Goal: Task Accomplishment & Management: Manage account settings

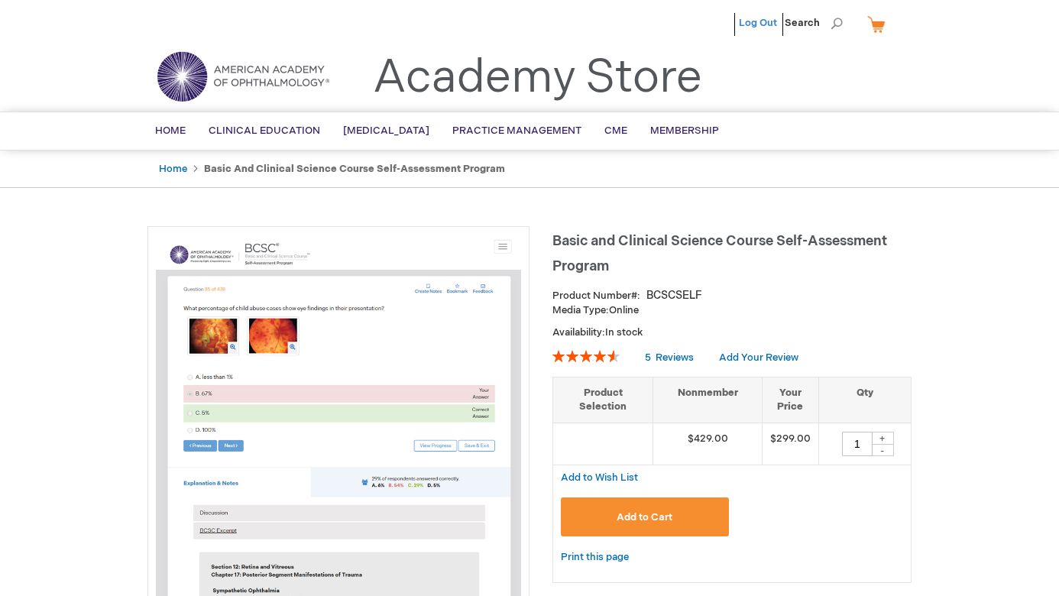
click at [757, 24] on link "Log Out" at bounding box center [758, 23] width 38 height 12
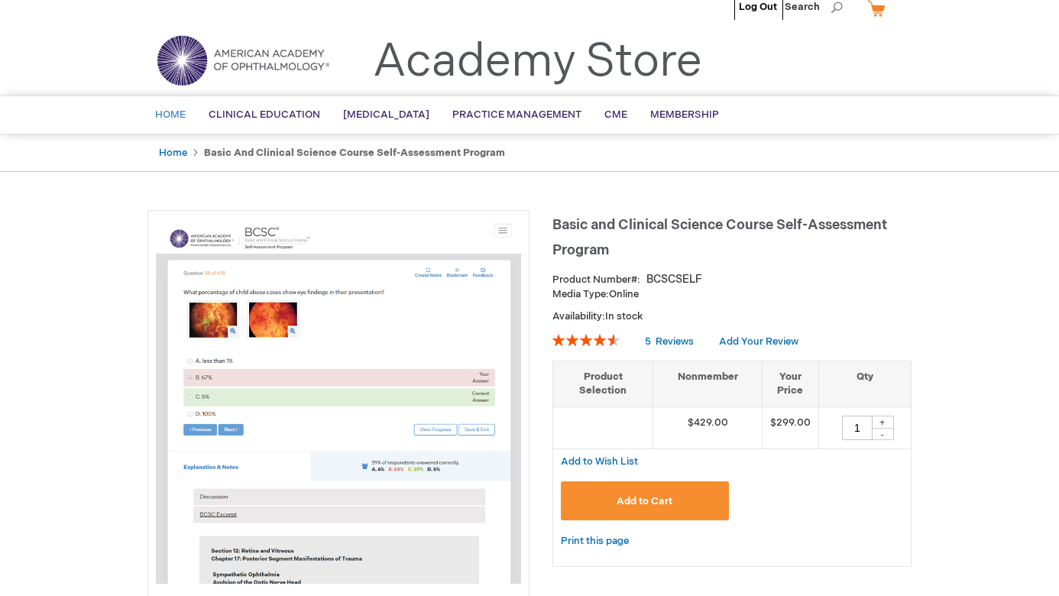
click at [180, 115] on span "Home" at bounding box center [170, 115] width 31 height 12
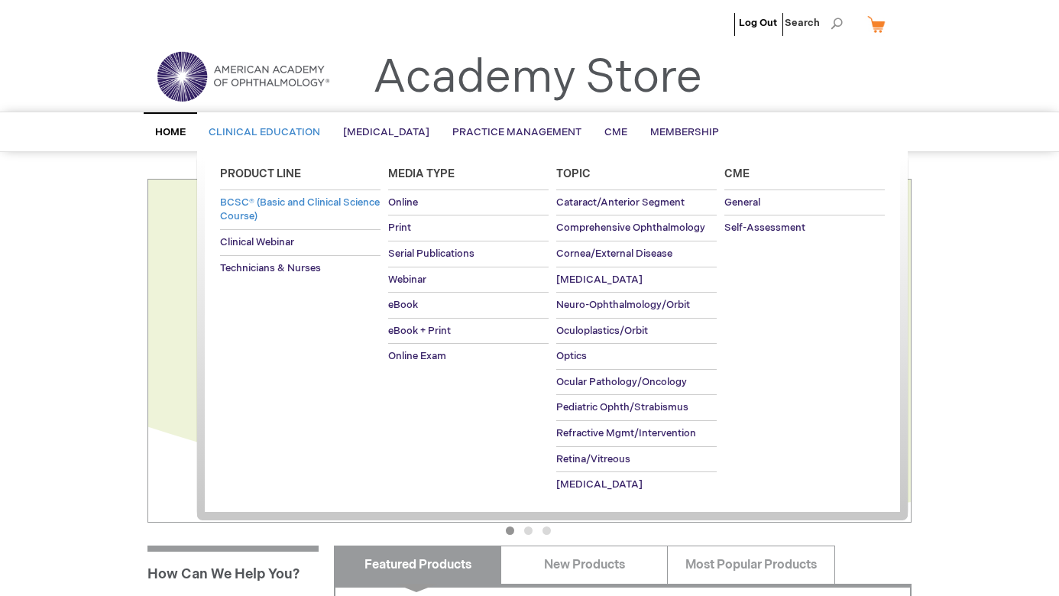
click at [254, 201] on span "BCSC® (Basic and Clinical Science Course)" at bounding box center [300, 209] width 160 height 27
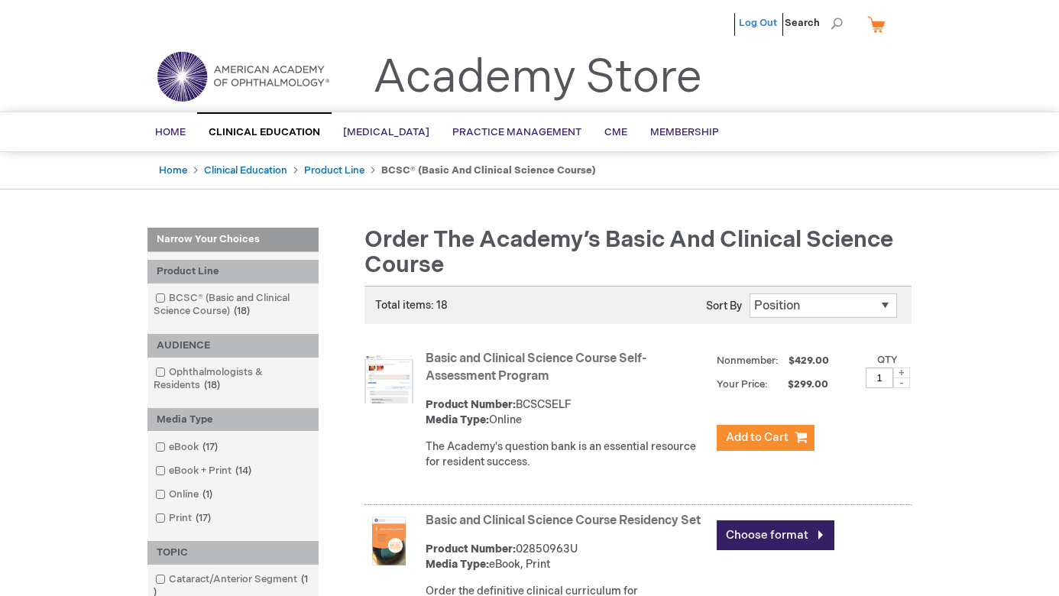
click at [770, 17] on link "Log Out" at bounding box center [758, 23] width 38 height 12
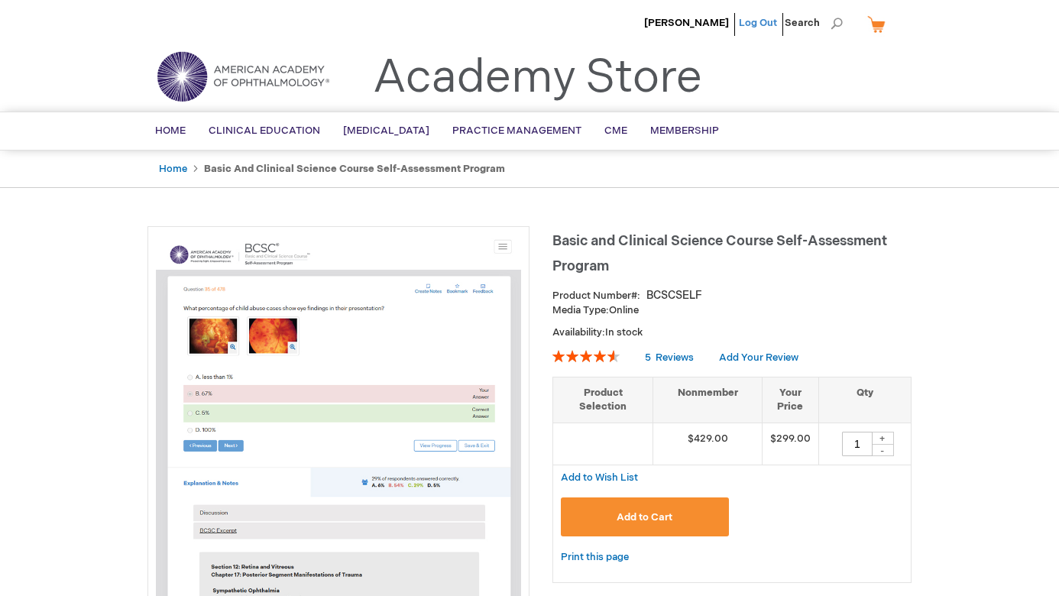
click at [755, 19] on link "Log Out" at bounding box center [758, 23] width 38 height 12
